Goal: Task Accomplishment & Management: Manage account settings

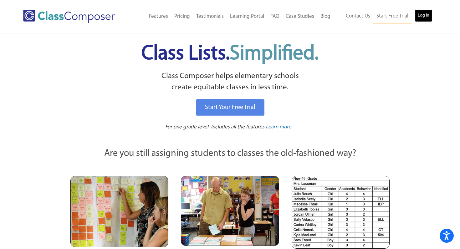
click at [425, 20] on link "Log In" at bounding box center [423, 15] width 18 height 13
click at [426, 19] on link "Log In" at bounding box center [423, 15] width 18 height 13
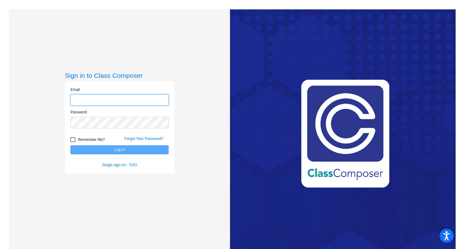
click at [148, 97] on input "email" at bounding box center [119, 100] width 98 height 12
type input "schultza@platteco.k12.mo.us"
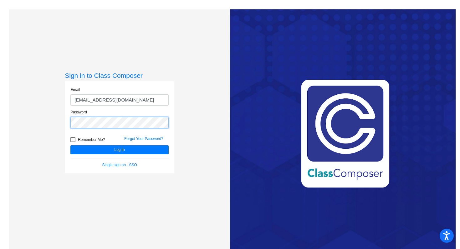
click at [70, 145] on button "Log In" at bounding box center [119, 149] width 98 height 9
